Goal: Transaction & Acquisition: Purchase product/service

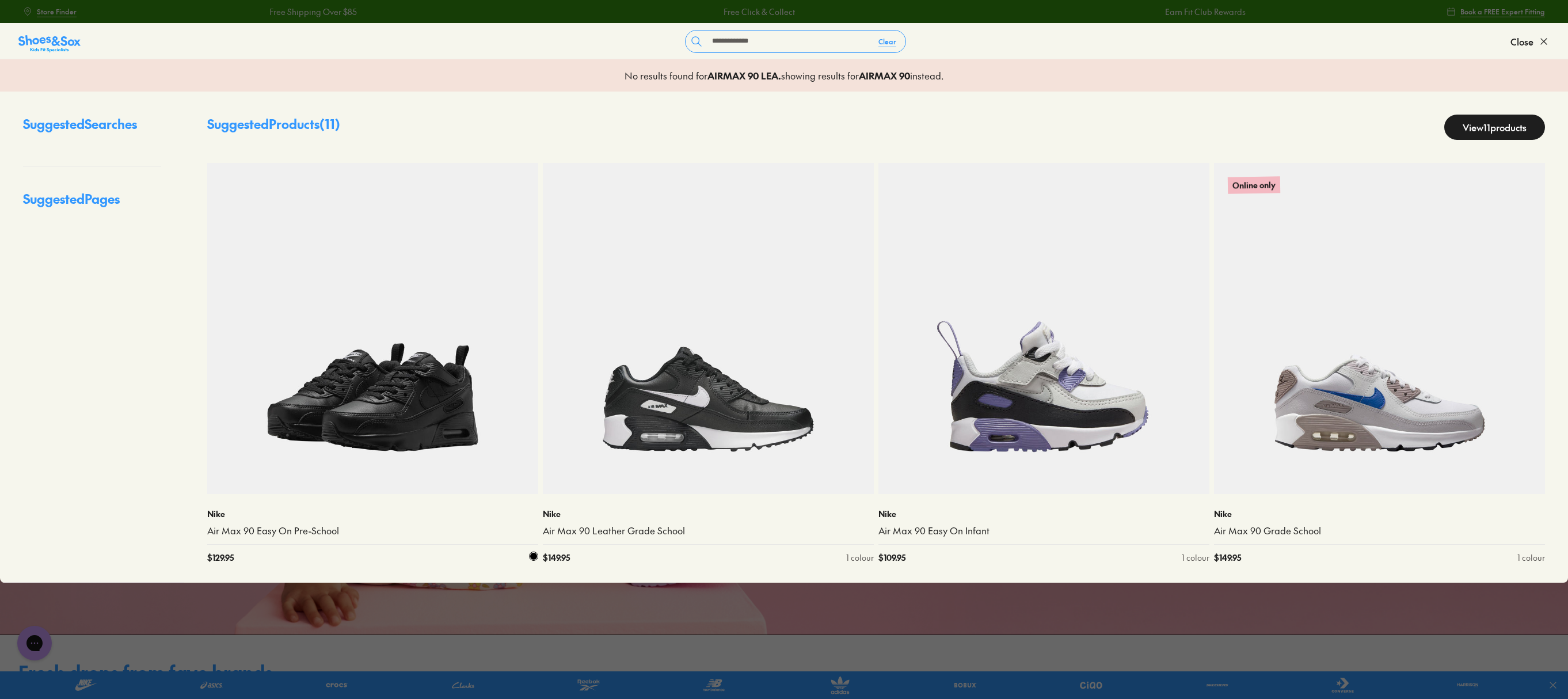
type input "**********"
click at [343, 396] on img at bounding box center [373, 329] width 331 height 331
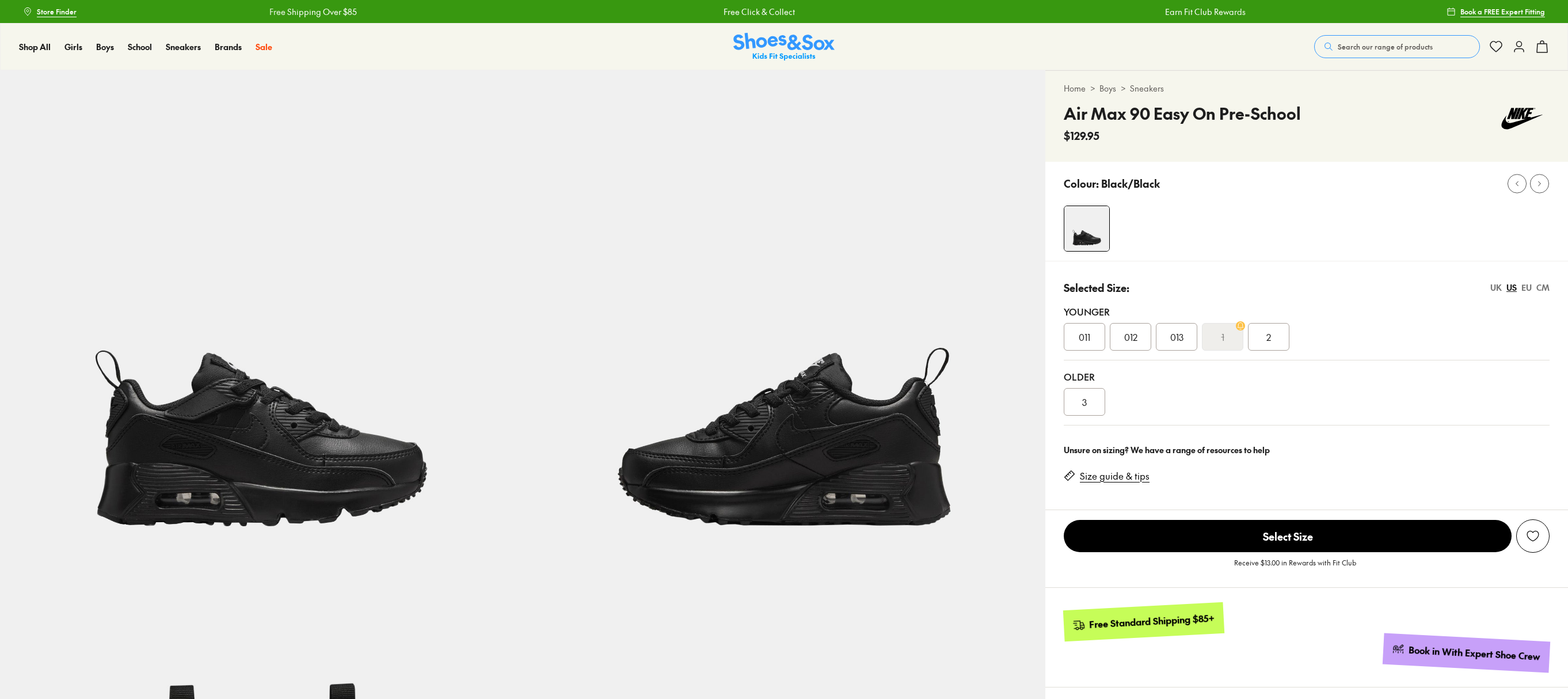
select select "*"
